Goal: Task Accomplishment & Management: Manage account settings

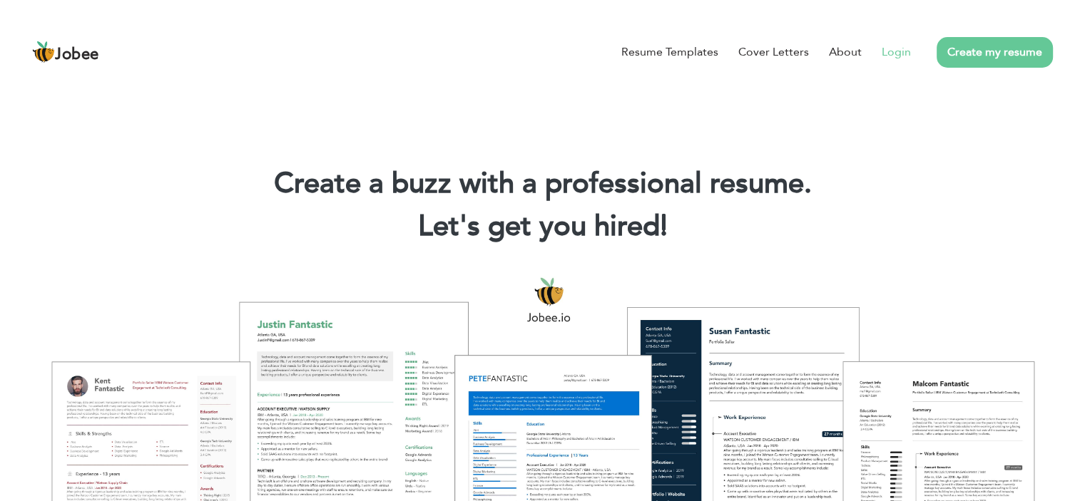
click at [890, 56] on link "Login" at bounding box center [896, 52] width 29 height 17
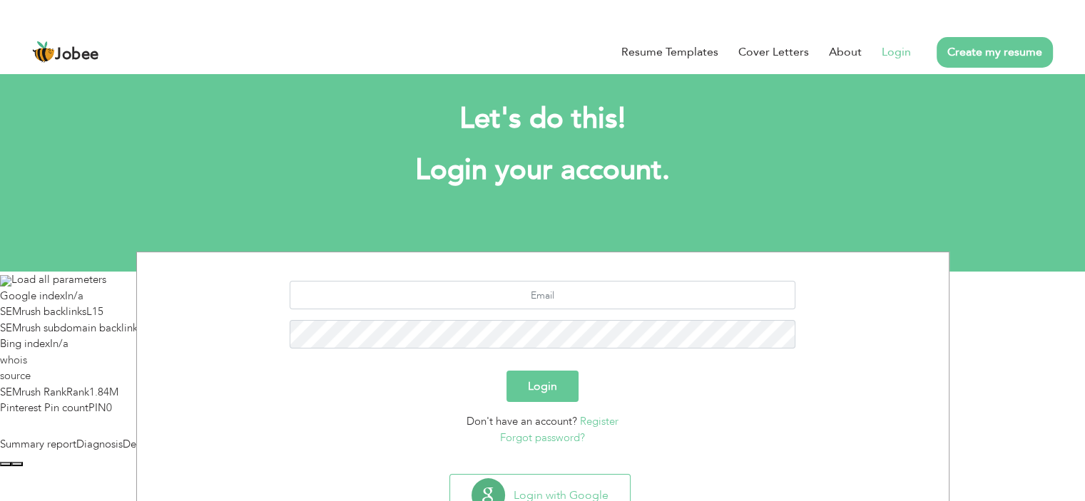
scroll to position [111, 0]
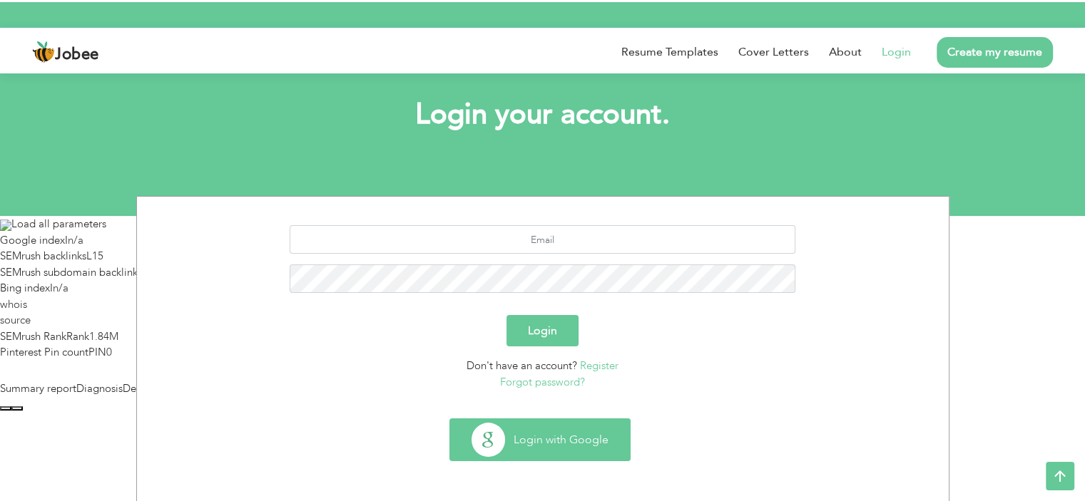
click at [586, 424] on button "Login with Google" at bounding box center [540, 439] width 180 height 41
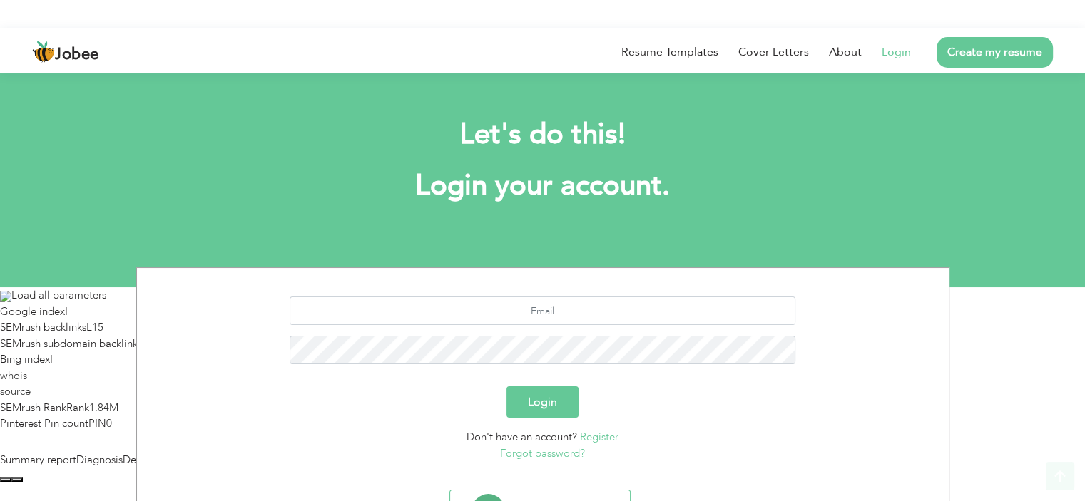
scroll to position [111, 0]
